Goal: Transaction & Acquisition: Purchase product/service

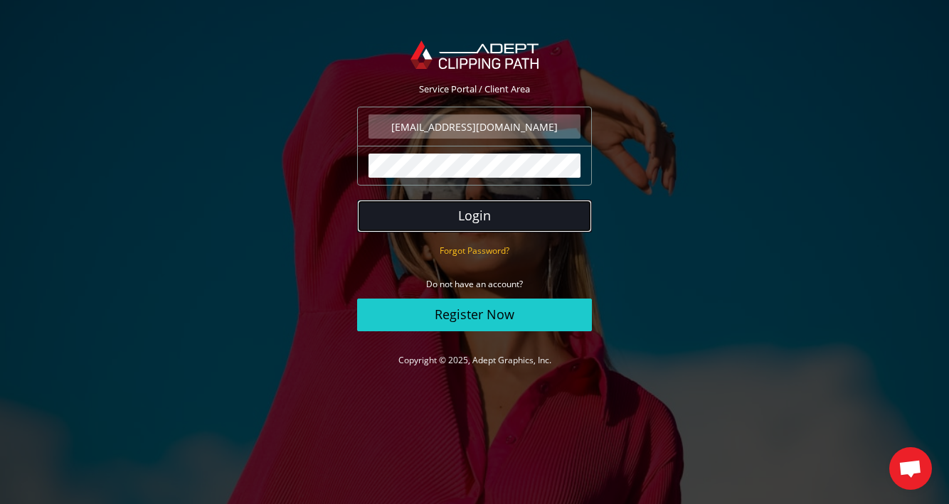
click at [476, 217] on button "Login" at bounding box center [474, 216] width 235 height 33
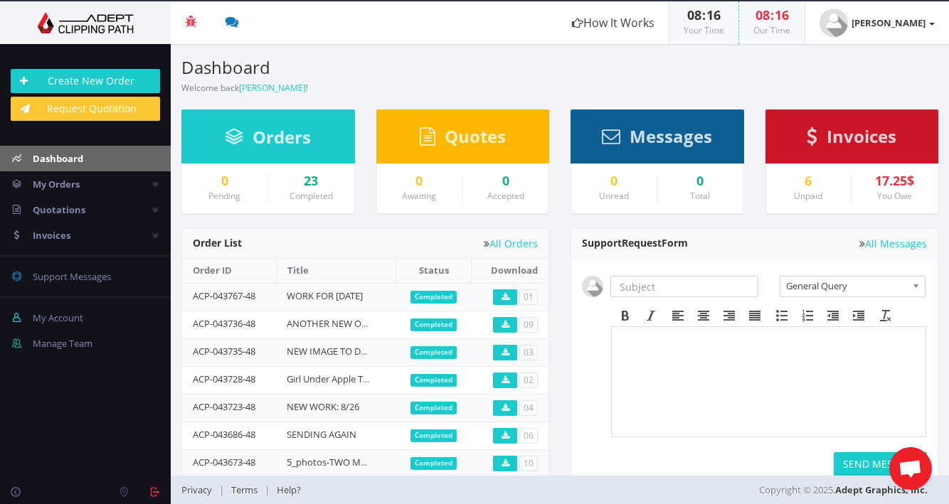
click at [859, 142] on span "Invoices" at bounding box center [861, 135] width 70 height 23
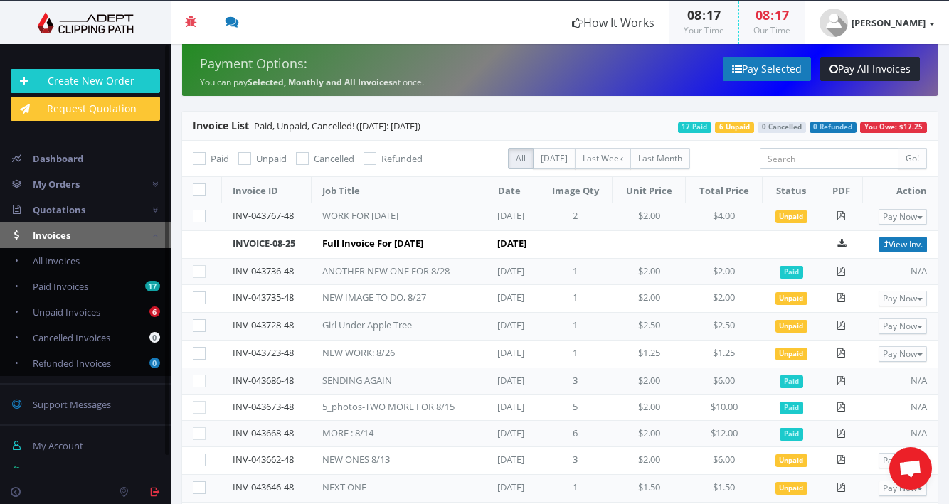
click at [66, 231] on span "Invoices" at bounding box center [52, 235] width 38 height 13
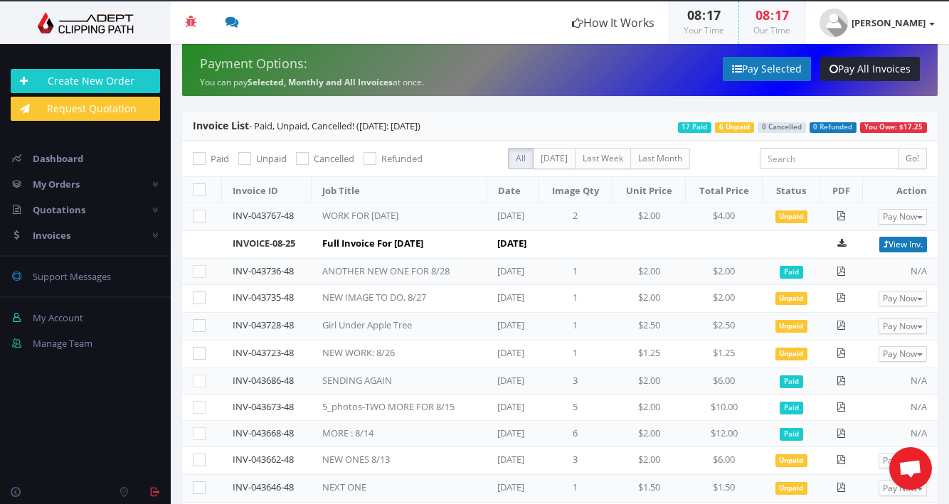
click at [874, 129] on span "You Owe: $17.25" at bounding box center [893, 127] width 67 height 11
click at [910, 240] on link "View Inv." at bounding box center [903, 245] width 48 height 16
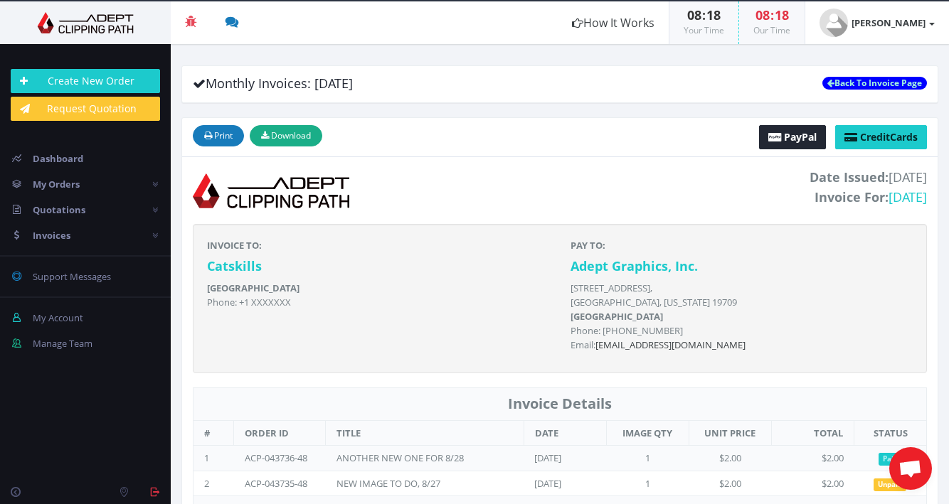
click at [391, 287] on p "United States Phone: +1 XXXXXXX" at bounding box center [378, 295] width 342 height 28
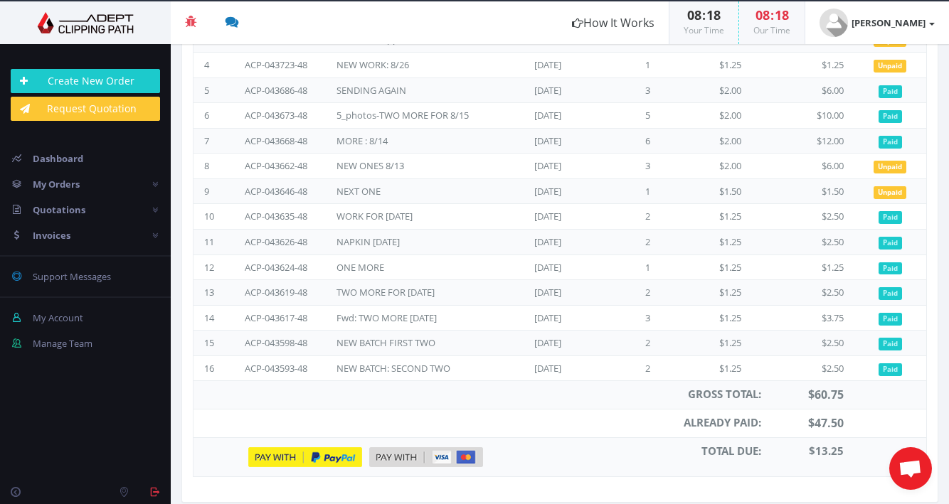
scroll to position [481, 0]
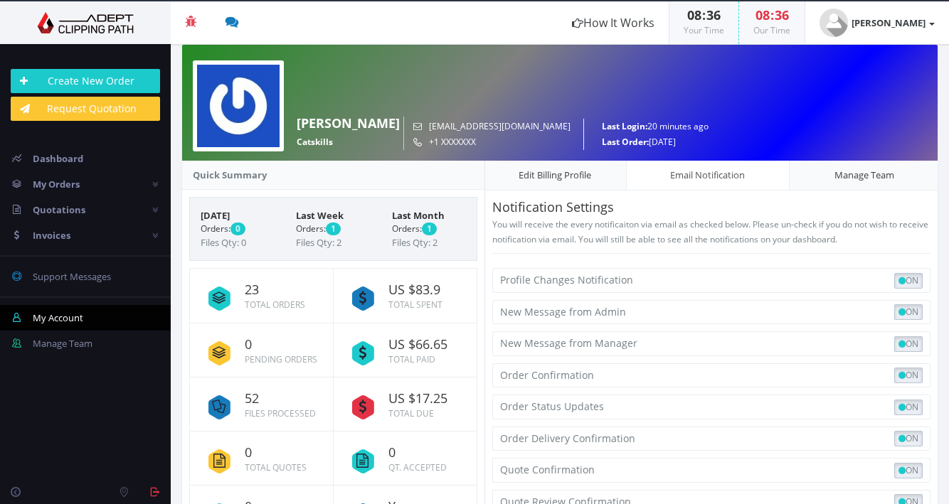
scroll to position [153, 0]
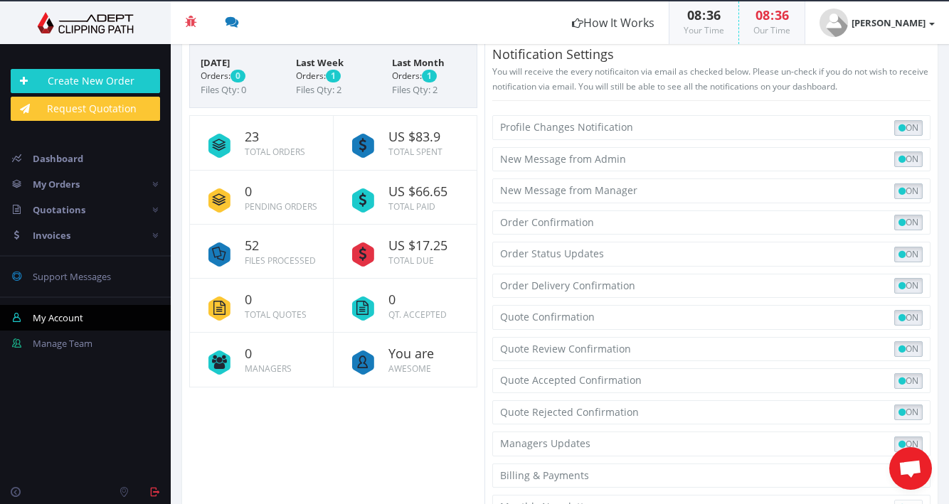
click at [370, 248] on icon at bounding box center [362, 253] width 37 height 37
click at [403, 244] on span "US $17.25" at bounding box center [427, 246] width 78 height 14
click at [419, 250] on span "US $17.25" at bounding box center [427, 246] width 78 height 14
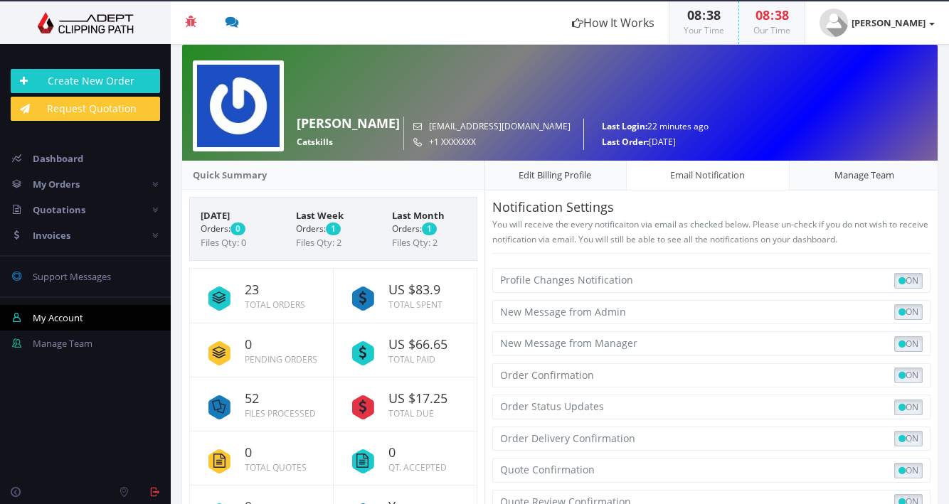
scroll to position [153, 0]
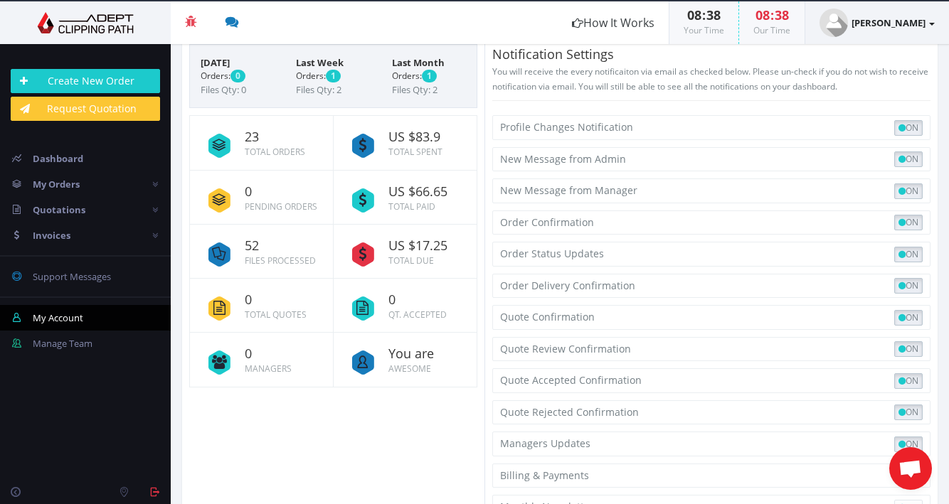
click at [924, 21] on strong "[PERSON_NAME]" at bounding box center [888, 22] width 74 height 13
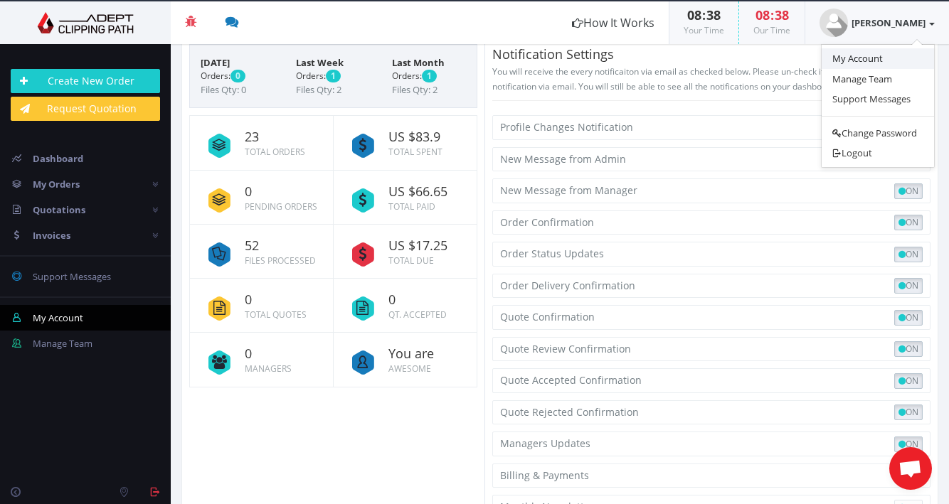
click at [860, 56] on link "My Account" at bounding box center [877, 58] width 112 height 21
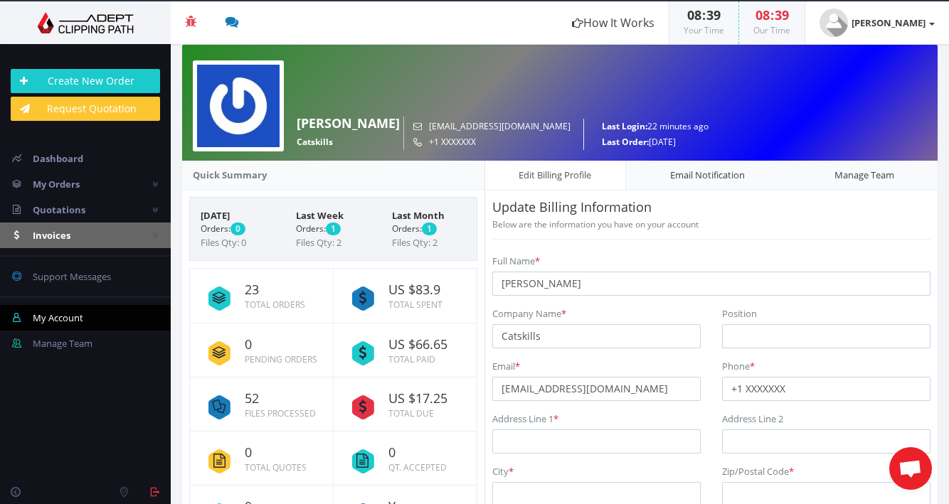
click at [55, 231] on span "Invoices" at bounding box center [52, 235] width 38 height 13
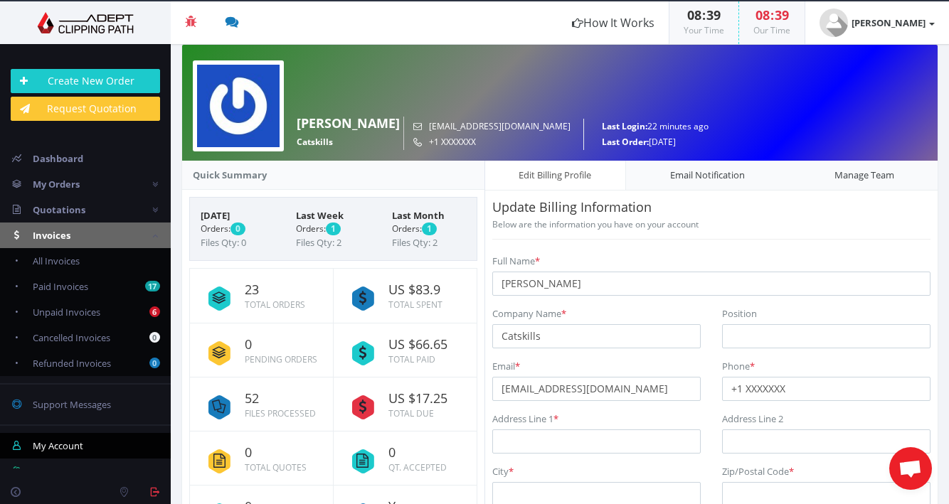
click at [55, 231] on span "Invoices" at bounding box center [52, 235] width 38 height 13
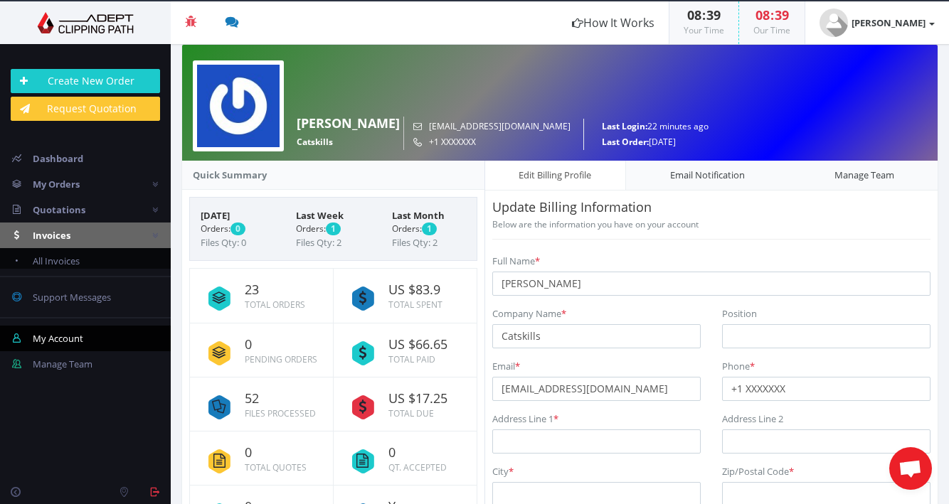
click at [55, 231] on span "Invoices" at bounding box center [52, 235] width 38 height 13
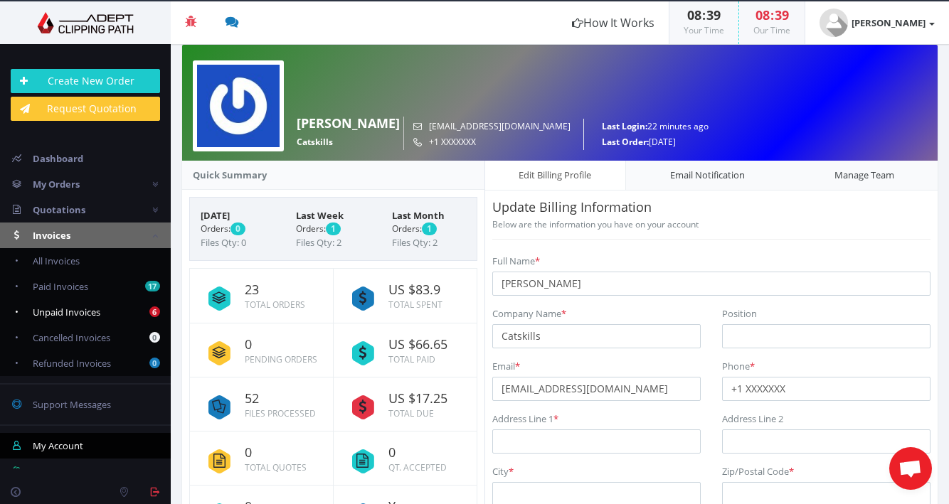
click at [75, 308] on span "Unpaid Invoices" at bounding box center [67, 312] width 68 height 13
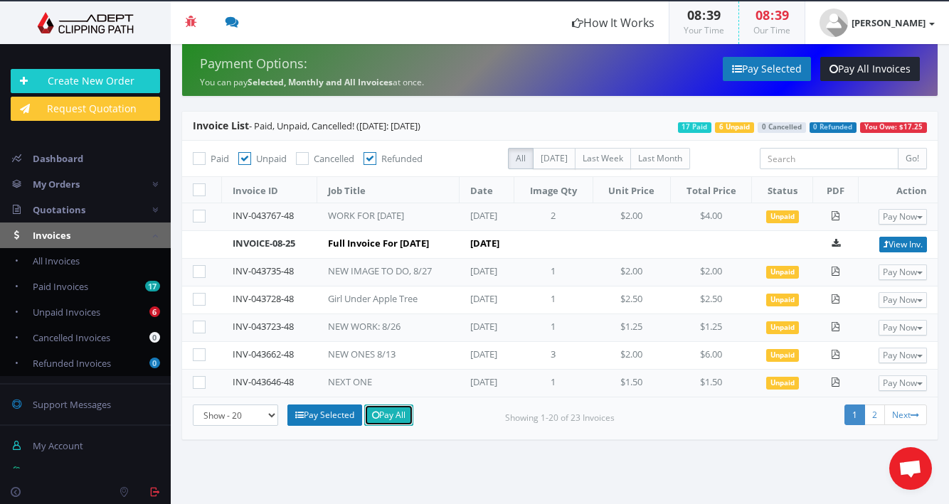
click at [405, 413] on link "Pay All" at bounding box center [388, 415] width 49 height 21
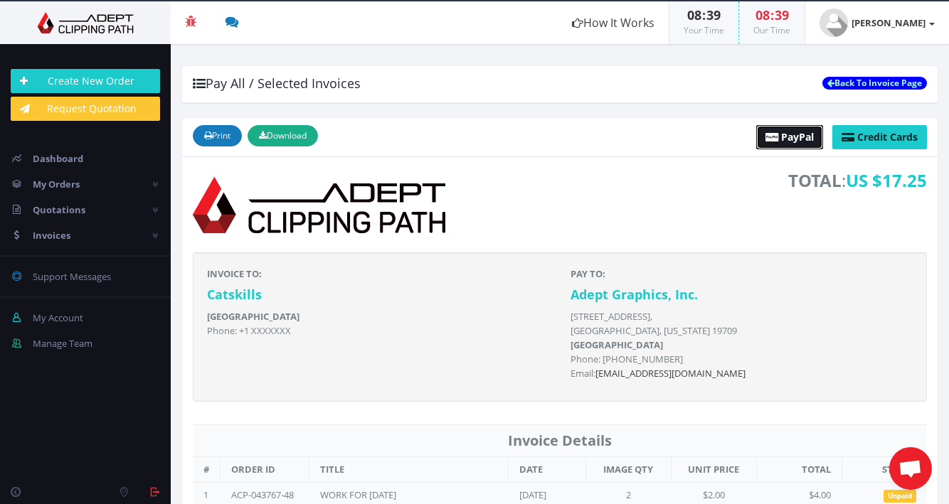
click at [794, 130] on span "PayPal" at bounding box center [797, 137] width 33 height 14
